Goal: Find specific page/section: Find specific page/section

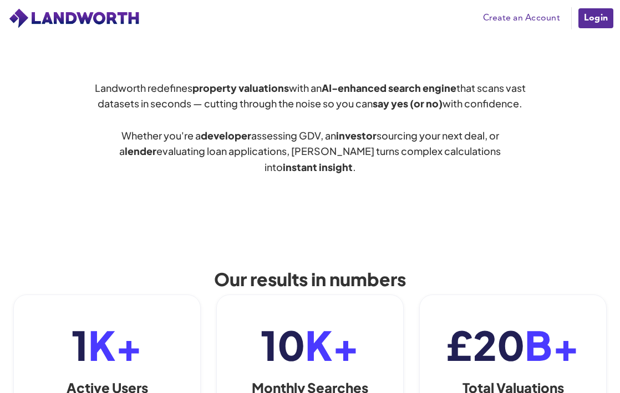
scroll to position [403, 0]
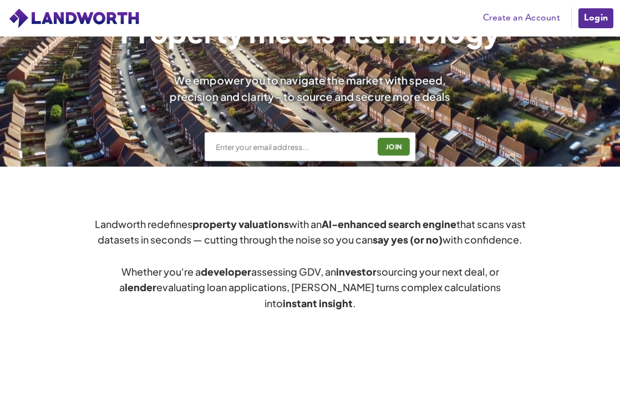
click at [263, 141] on div "JOIN" at bounding box center [309, 146] width 211 height 29
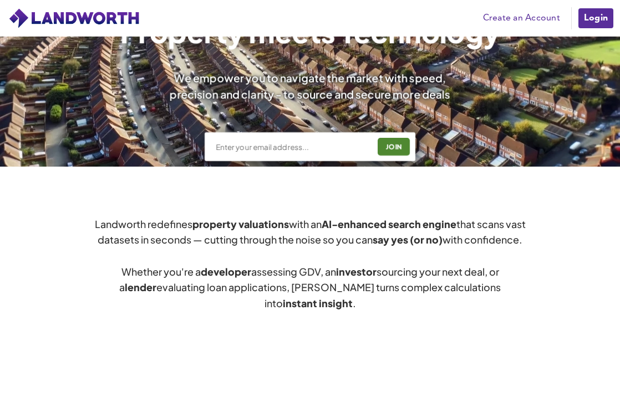
click at [263, 149] on input "text" at bounding box center [291, 147] width 155 height 11
click at [602, 23] on link "Login" at bounding box center [595, 18] width 37 height 22
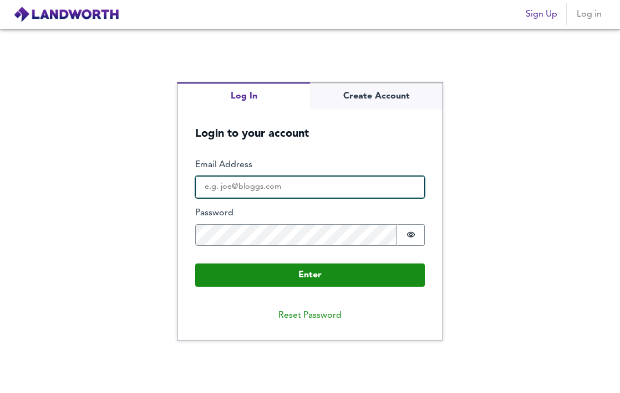
type input "[EMAIL_ADDRESS][DOMAIN_NAME]"
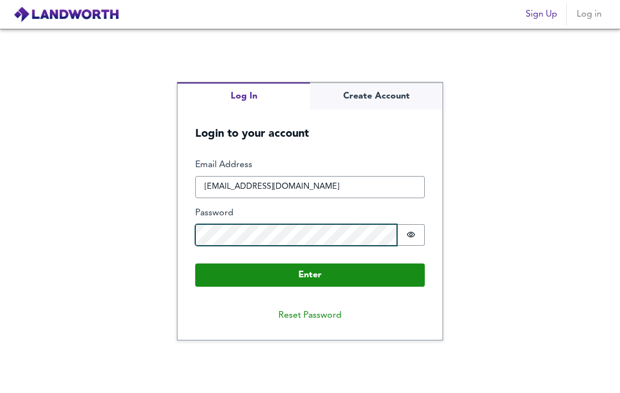
click at [310, 274] on button "Enter" at bounding box center [309, 275] width 229 height 23
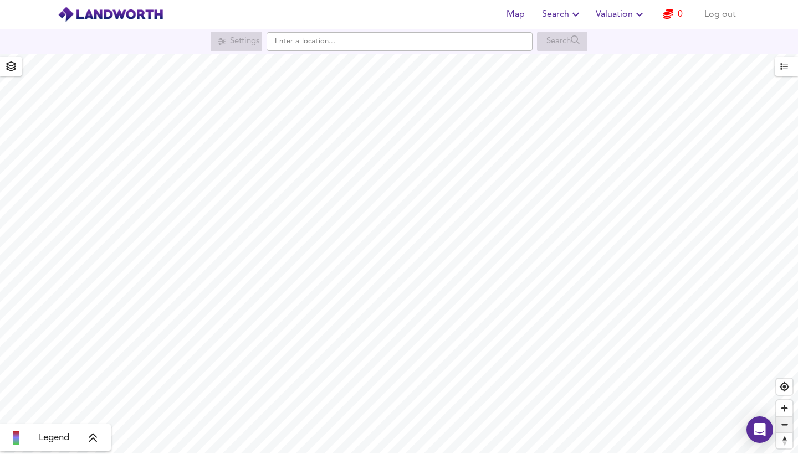
click at [619, 393] on span "Zoom out" at bounding box center [784, 425] width 16 height 16
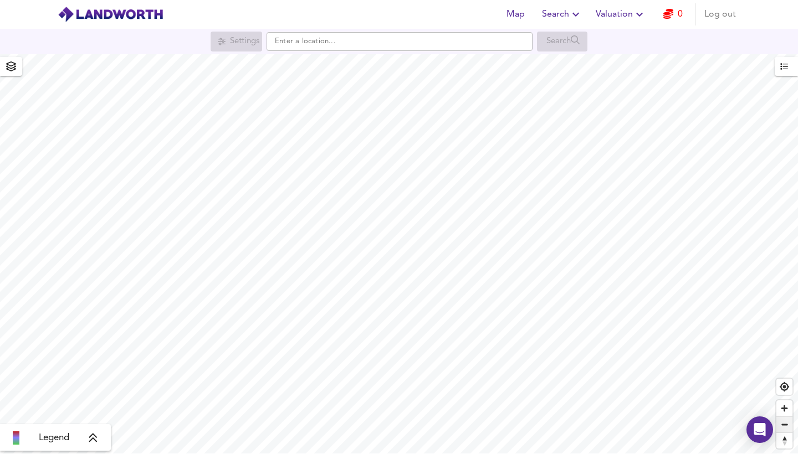
click at [619, 393] on span "Zoom out" at bounding box center [784, 425] width 16 height 16
click at [619, 393] on span "Zoom in" at bounding box center [784, 409] width 16 height 16
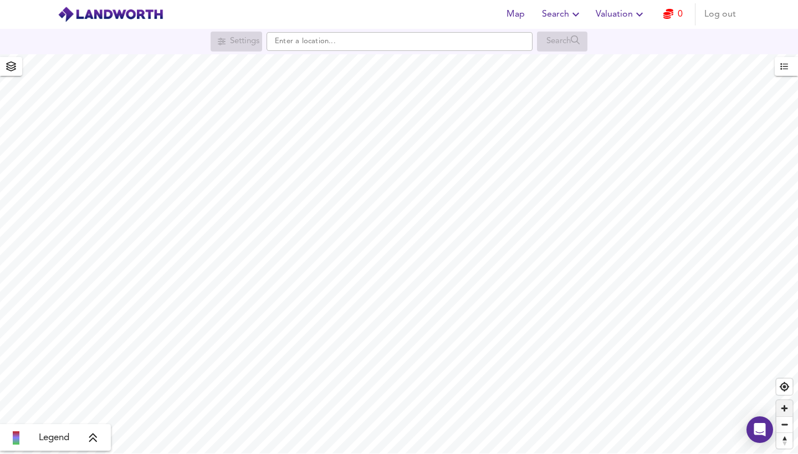
click at [619, 393] on span "Zoom in" at bounding box center [784, 409] width 16 height 16
